Goal: Task Accomplishment & Management: Use online tool/utility

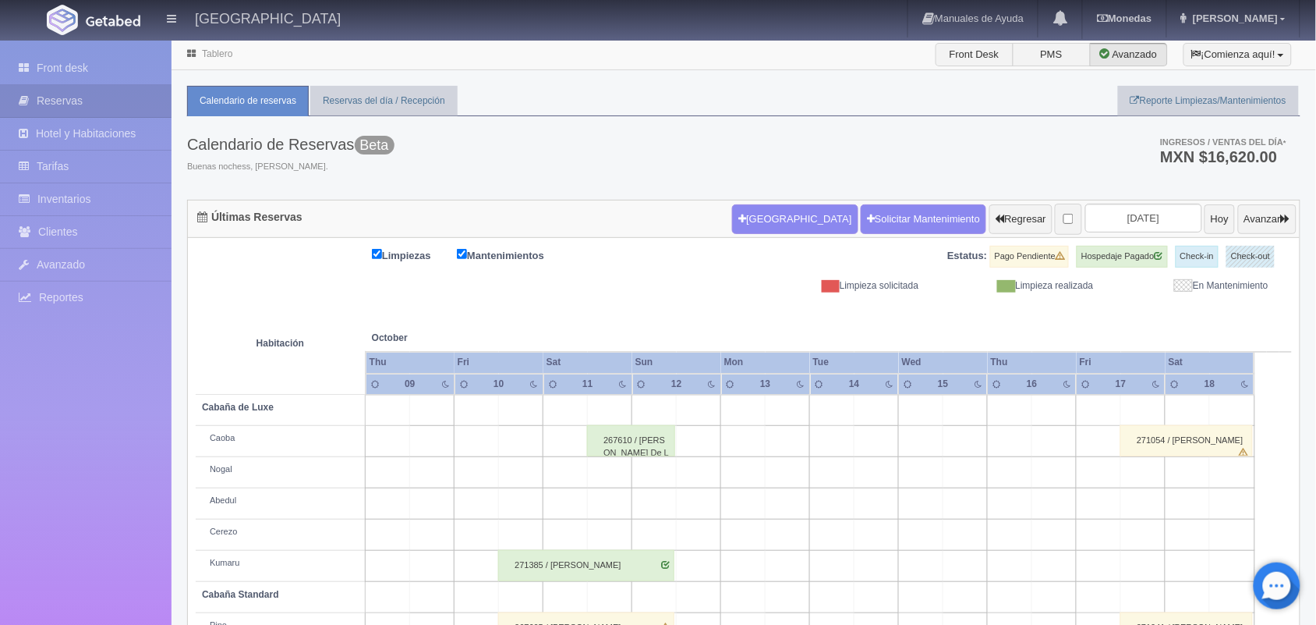
click at [209, 58] on link "Tablero" at bounding box center [217, 53] width 30 height 11
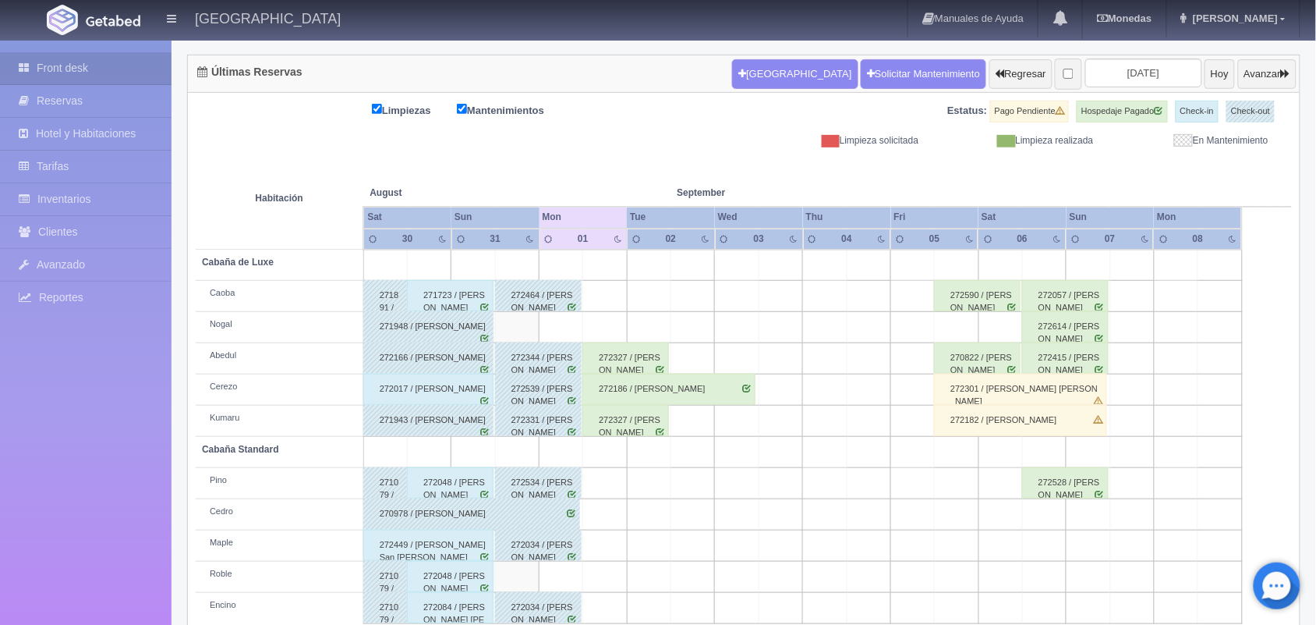
scroll to position [177, 0]
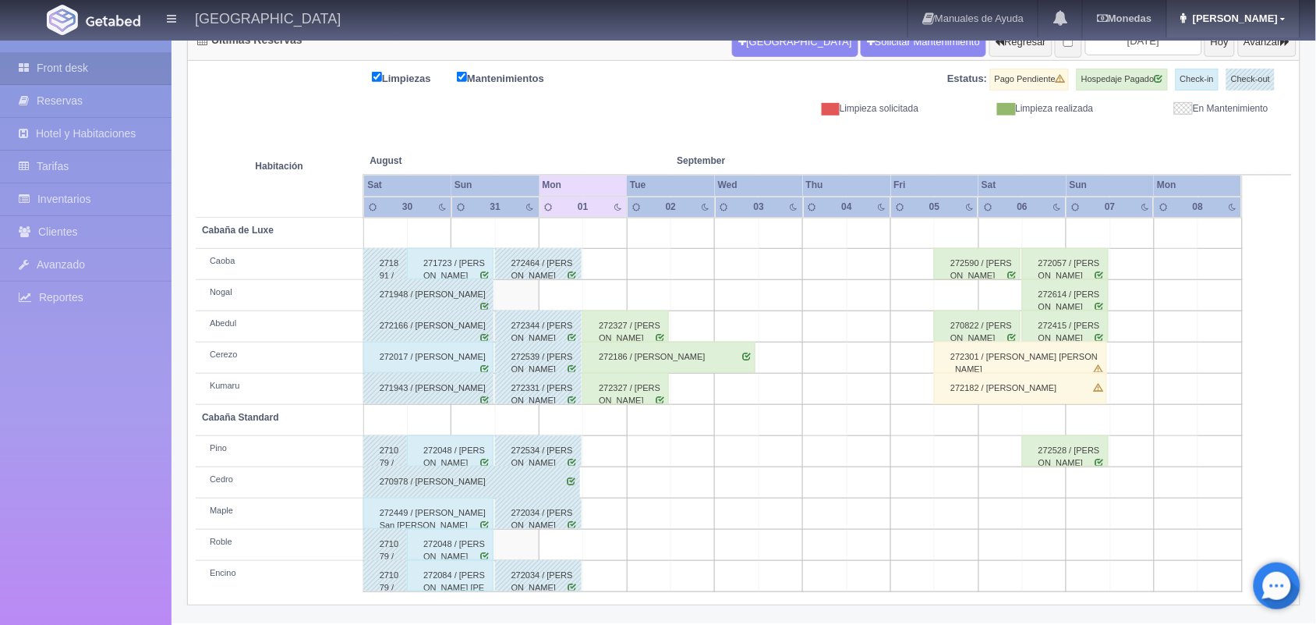
click at [1276, 16] on span "Marlene" at bounding box center [1233, 18] width 89 height 12
click at [1218, 70] on link "Salir / Log Out" at bounding box center [1237, 73] width 123 height 19
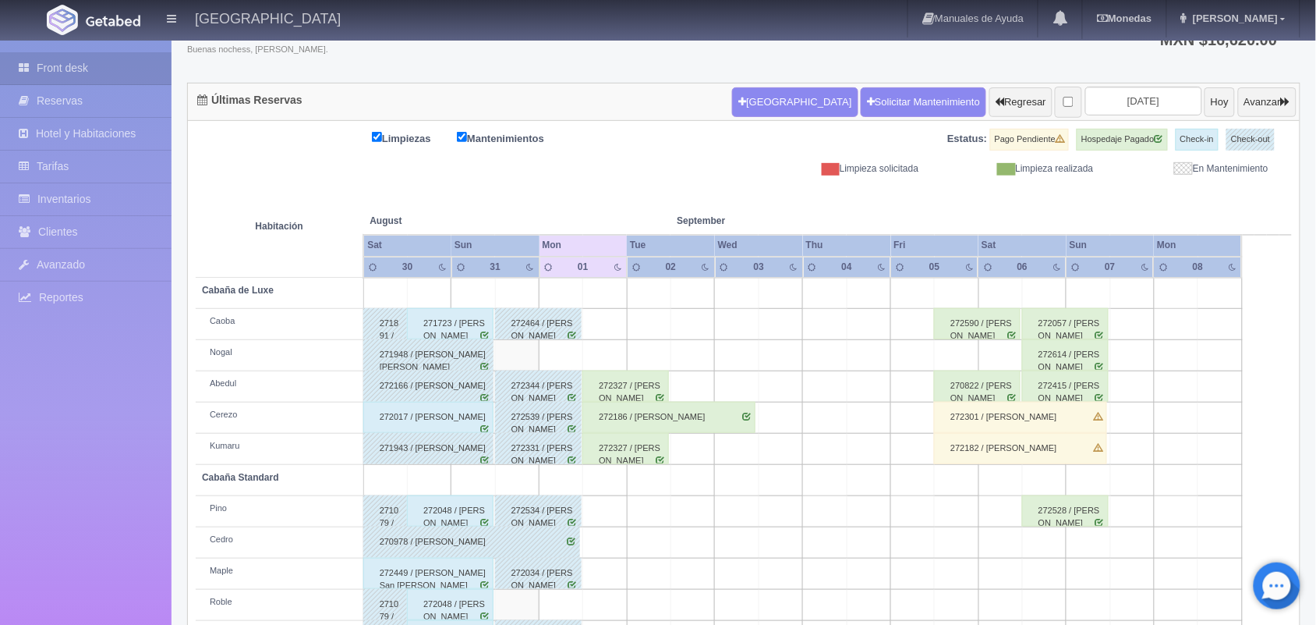
scroll to position [177, 0]
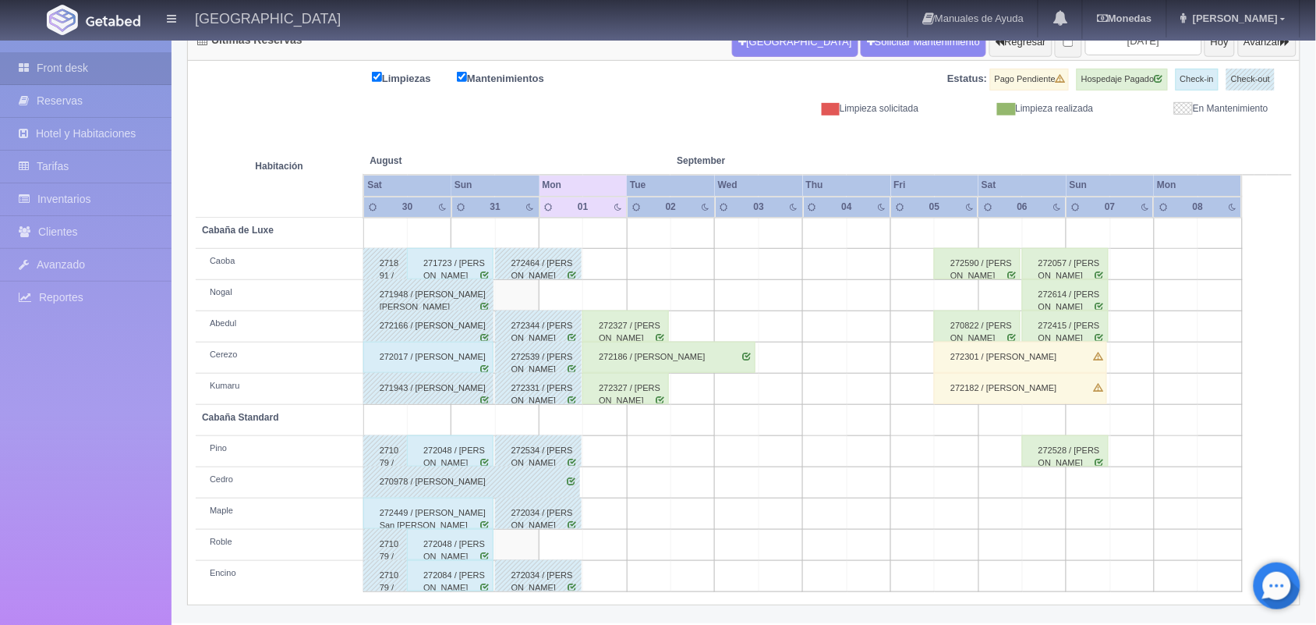
click at [476, 262] on div "271723 / [PERSON_NAME]" at bounding box center [450, 263] width 87 height 31
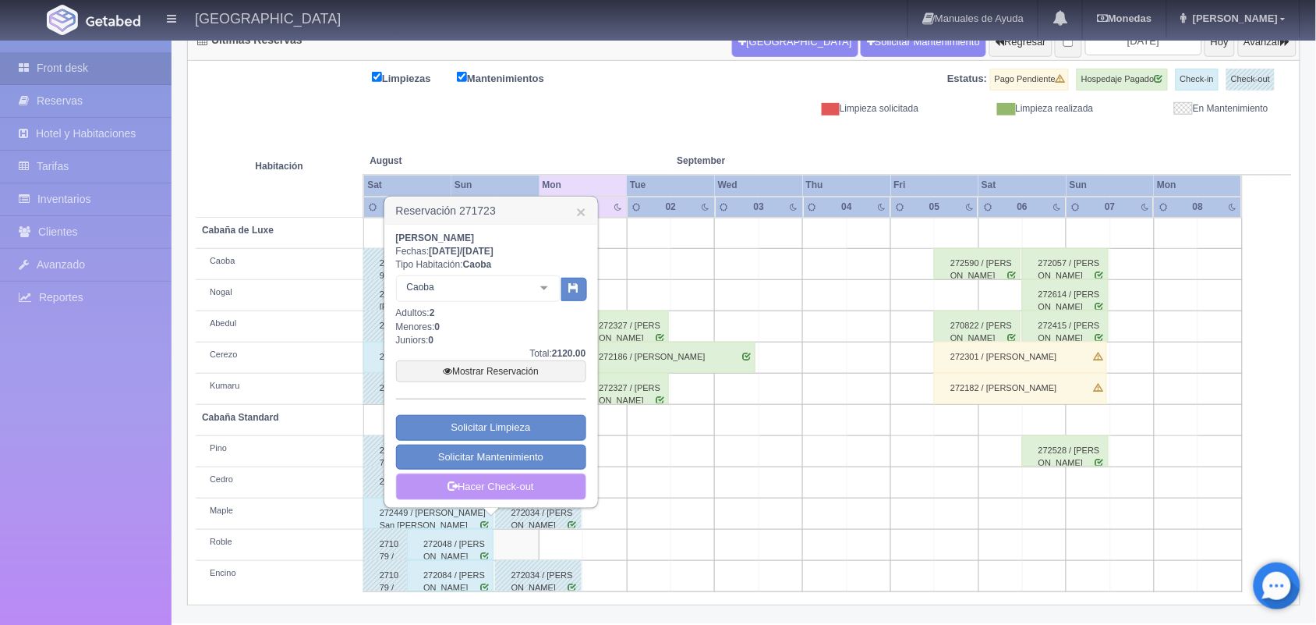
click at [504, 481] on link "Hacer Check-out" at bounding box center [491, 486] width 190 height 27
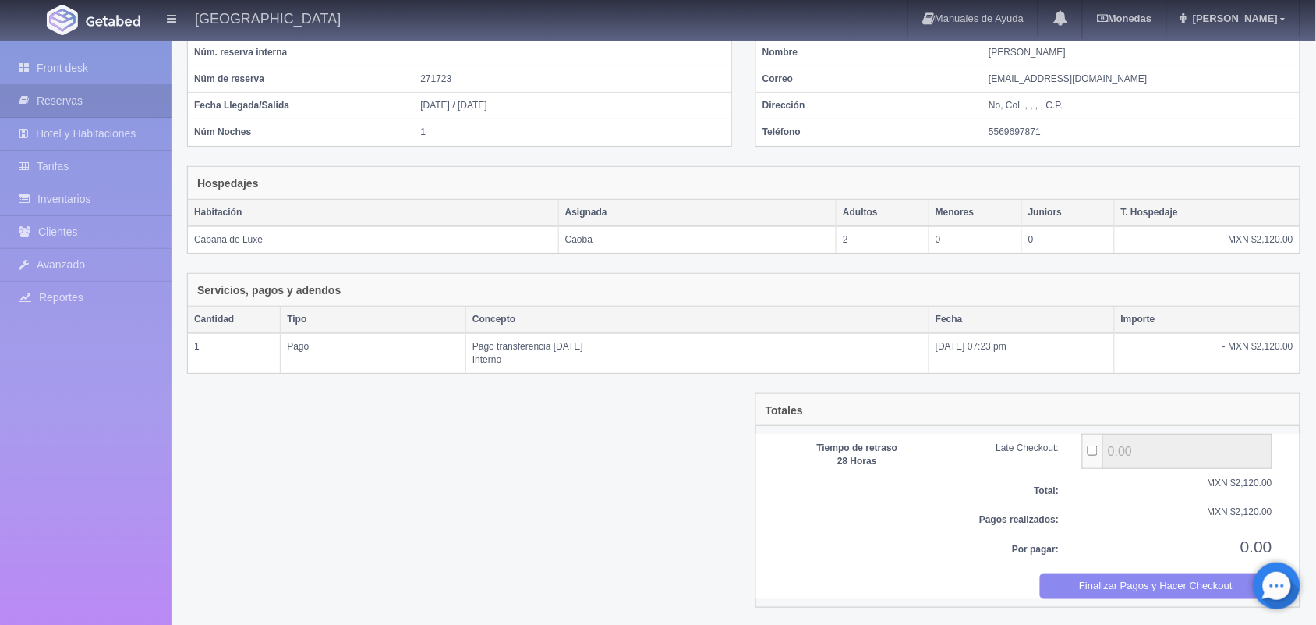
scroll to position [129, 0]
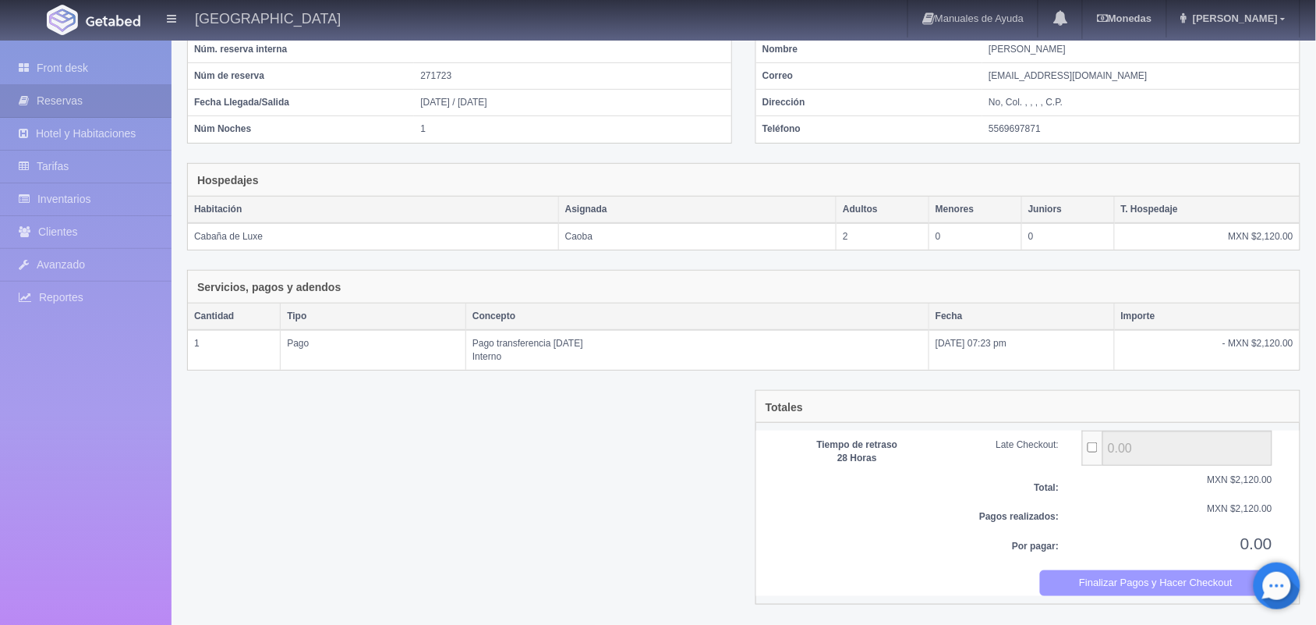
click at [1213, 574] on button "Finalizar Pagos y Hacer Checkout" at bounding box center [1156, 583] width 233 height 26
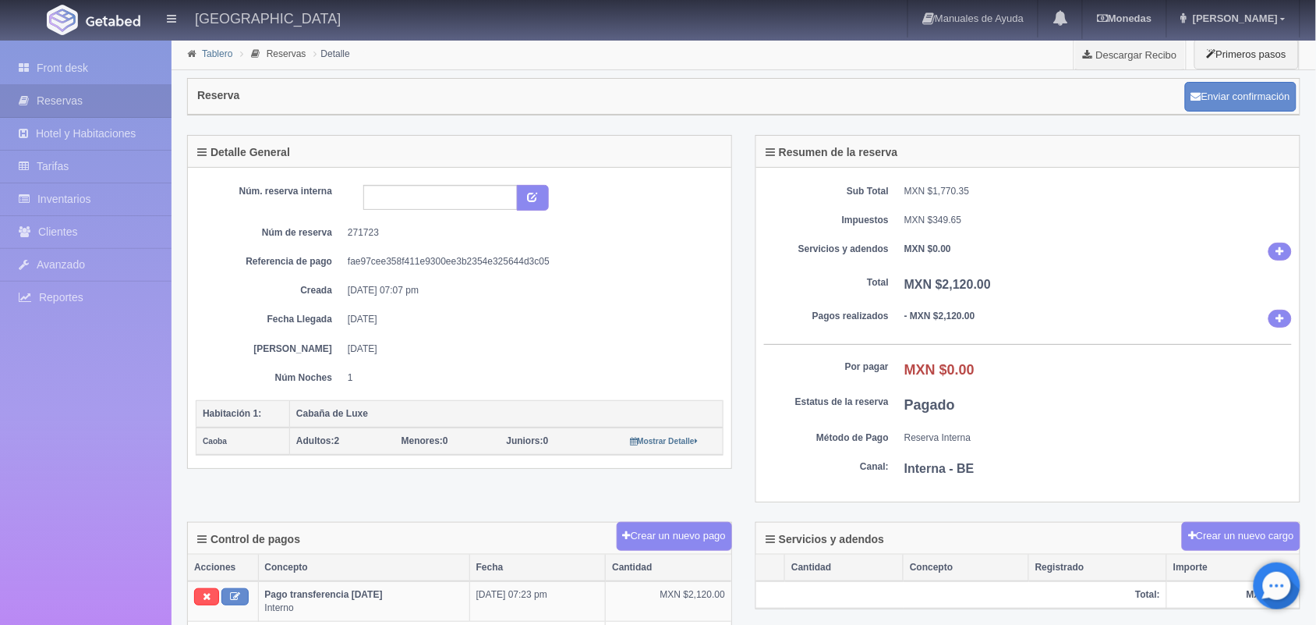
click at [212, 52] on link "Tablero" at bounding box center [217, 53] width 30 height 11
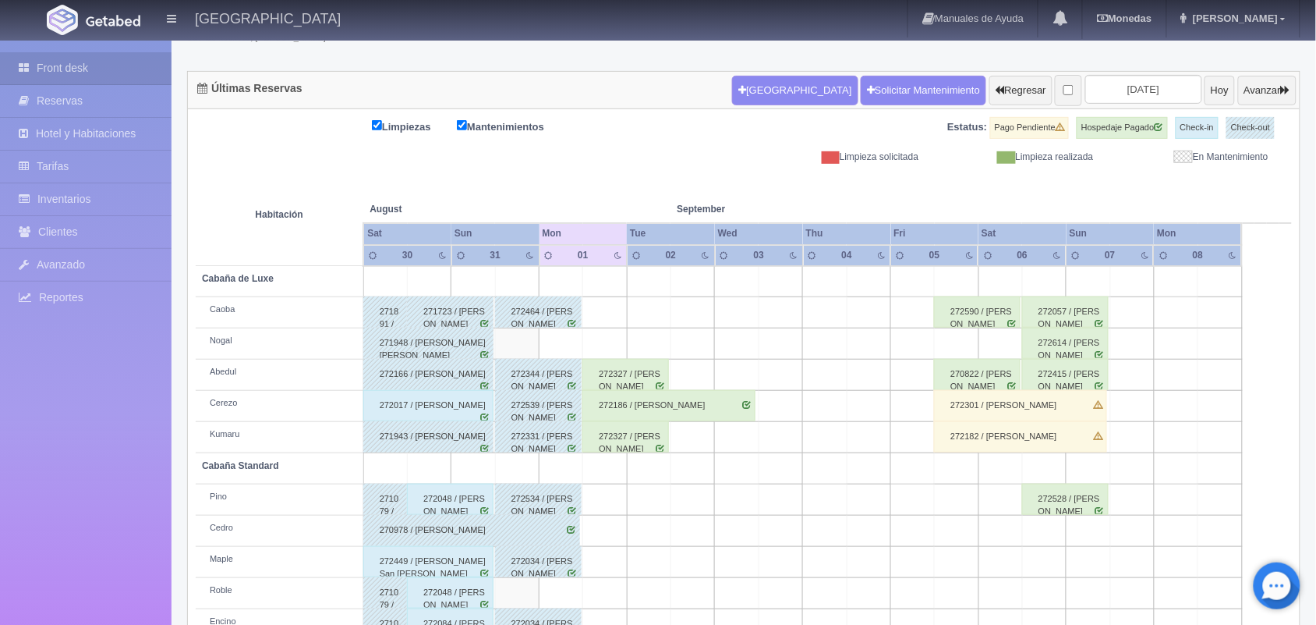
scroll to position [177, 0]
